Goal: Task Accomplishment & Management: Use online tool/utility

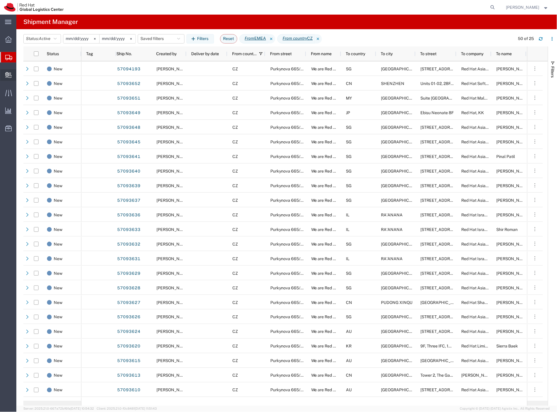
click at [20, 77] on span "Internal Delivery" at bounding box center [18, 75] width 4 height 12
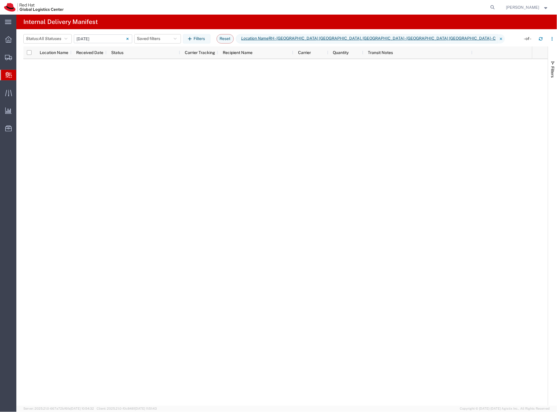
click at [98, 38] on input "[DATE] - [DATE]" at bounding box center [103, 38] width 58 height 9
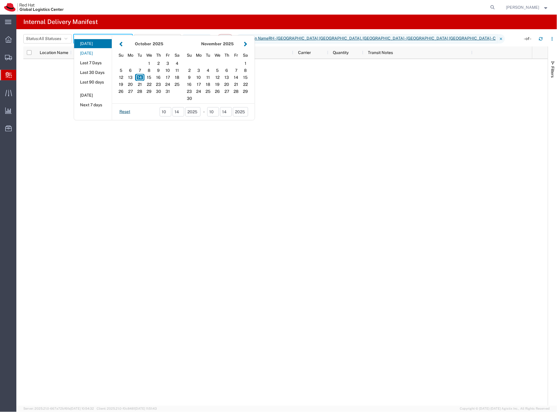
click at [93, 51] on button "[DATE]" at bounding box center [93, 53] width 38 height 9
type input "[DATE]"
type input "[DATE] - [DATE]"
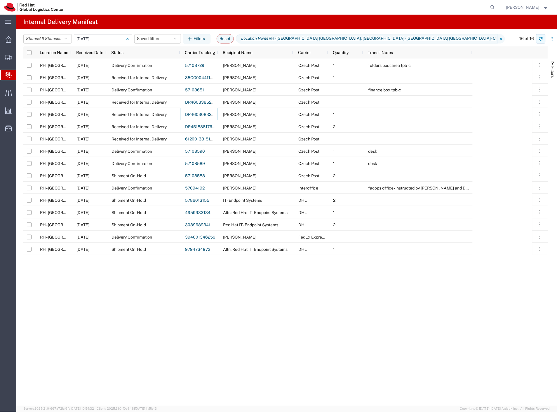
click at [539, 40] on icon "button" at bounding box center [541, 39] width 4 height 4
click at [539, 41] on button "button" at bounding box center [541, 38] width 9 height 9
click at [539, 37] on icon "button" at bounding box center [541, 39] width 4 height 4
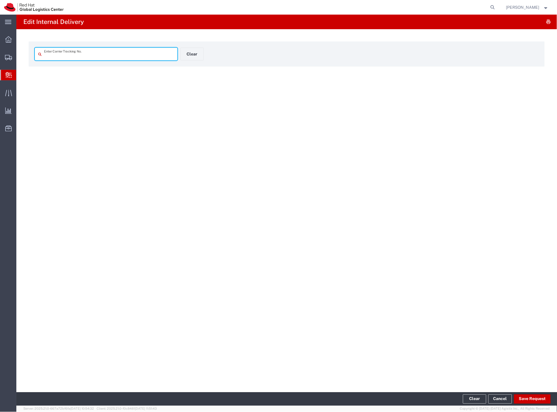
type input "DR4603083259E"
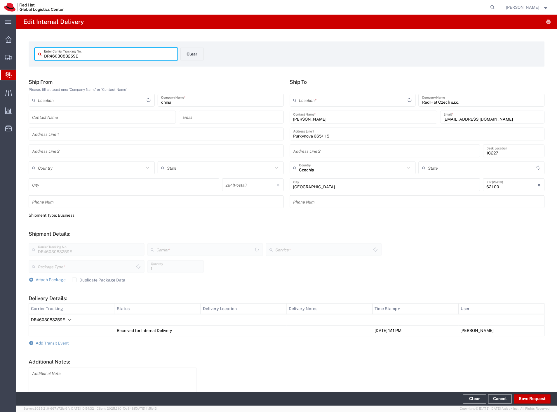
type input "Your Packaging"
type input "Ground"
type input "Czech Post"
click at [65, 342] on span "Add Transit Event" at bounding box center [52, 343] width 33 height 5
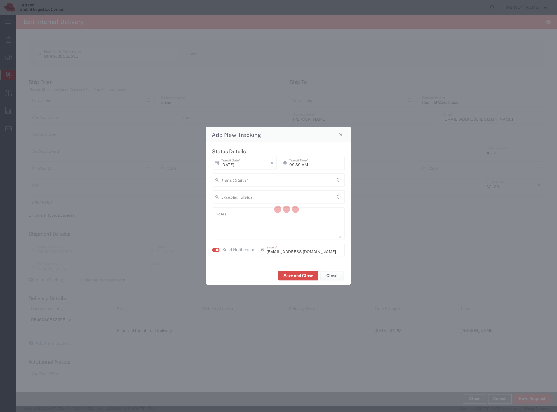
type input "RH - [GEOGRAPHIC_DATA] [GEOGRAPHIC_DATA] - C"
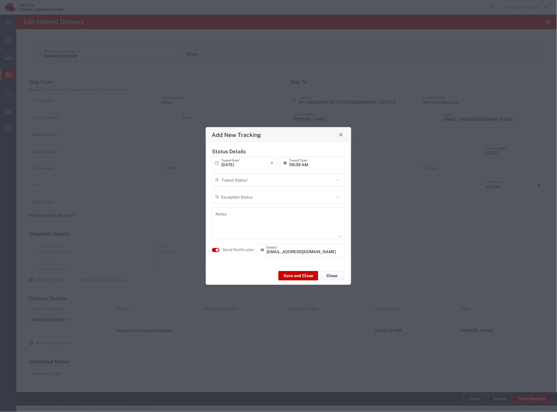
click at [239, 178] on div "Transit Status *" at bounding box center [278, 180] width 133 height 13
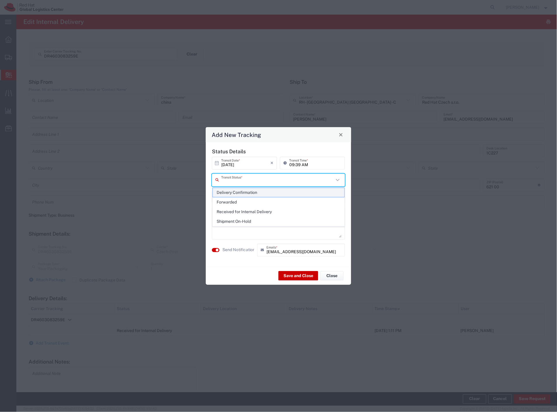
click at [236, 192] on span "Delivery Confirmation" at bounding box center [279, 192] width 132 height 9
type input "Delivery Confirmation"
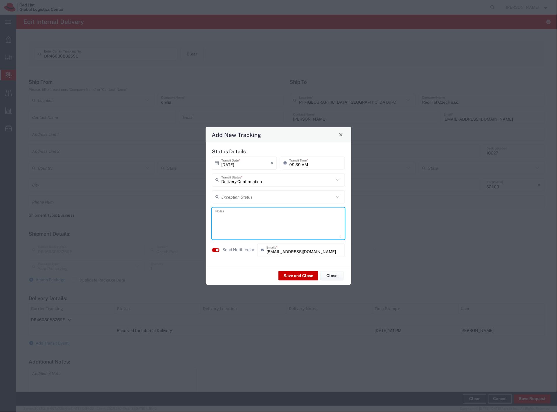
click at [234, 214] on textarea at bounding box center [279, 223] width 126 height 29
type textarea "removed from locker manually"
click at [288, 275] on button "Save and Close" at bounding box center [299, 275] width 40 height 9
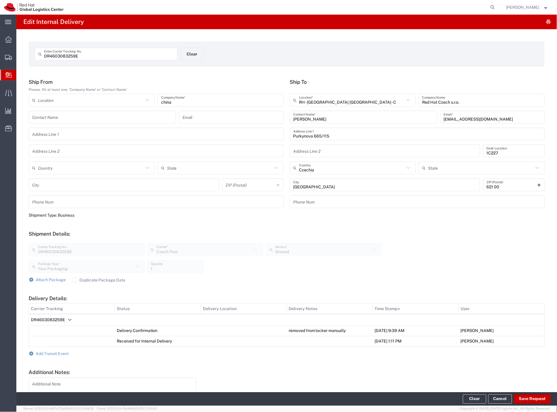
click at [21, 76] on span "Internal Delivery" at bounding box center [18, 75] width 5 height 12
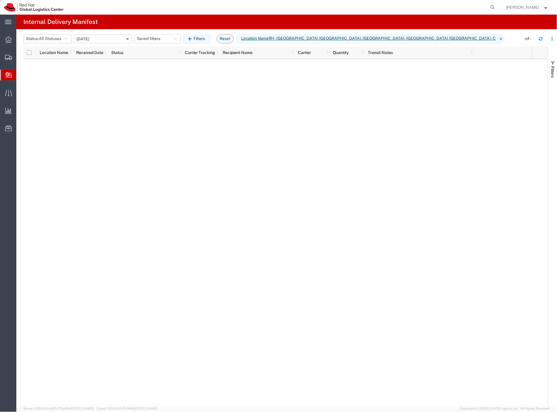
click at [104, 41] on input "[DATE] - [DATE]" at bounding box center [103, 38] width 58 height 9
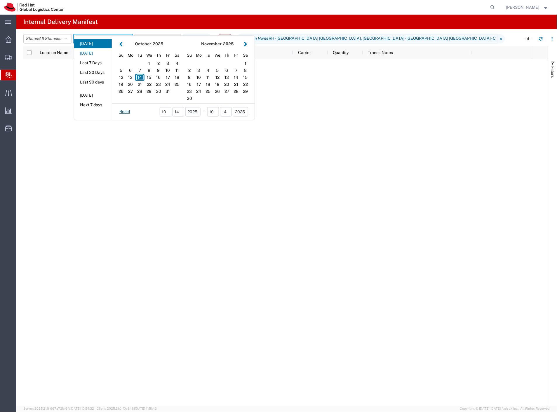
click at [102, 54] on button "[DATE]" at bounding box center [93, 53] width 38 height 9
type input "[DATE]"
type input "[DATE] - [DATE]"
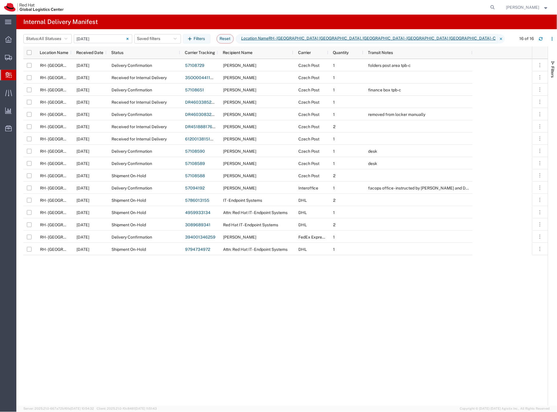
click at [113, 40] on input "[DATE] - [DATE]" at bounding box center [103, 38] width 58 height 9
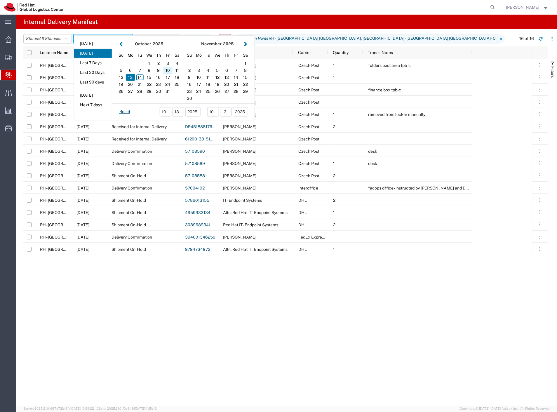
click at [169, 72] on div "10" at bounding box center [167, 70] width 9 height 7
type input "10/10/2025"
type input "10/10/2025 - 10/10/2025"
